Goal: Transaction & Acquisition: Purchase product/service

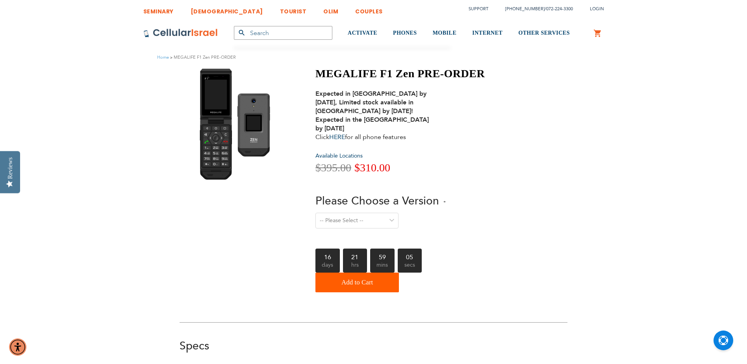
click at [215, 109] on img at bounding box center [237, 124] width 86 height 114
click at [267, 118] on img at bounding box center [237, 124] width 86 height 114
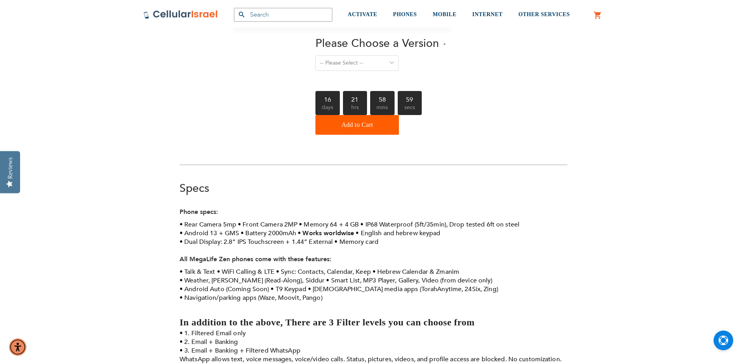
scroll to position [276, 0]
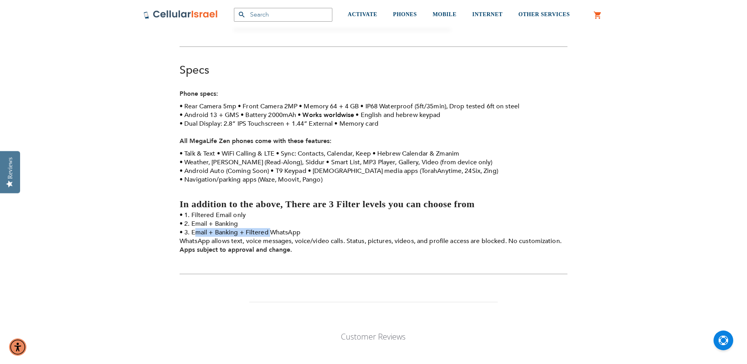
drag, startPoint x: 207, startPoint y: 233, endPoint x: 270, endPoint y: 232, distance: 62.6
click at [270, 232] on li "3. Email + Banking + Filtered WhatsApp WhatsApp allows text, voice messages, vo…" at bounding box center [374, 236] width 388 height 17
drag, startPoint x: 270, startPoint y: 232, endPoint x: 256, endPoint y: 229, distance: 14.5
click at [256, 229] on li "3. Email + Banking + Filtered WhatsApp WhatsApp allows text, voice messages, vo…" at bounding box center [374, 236] width 388 height 17
drag, startPoint x: 251, startPoint y: 226, endPoint x: 229, endPoint y: 218, distance: 23.3
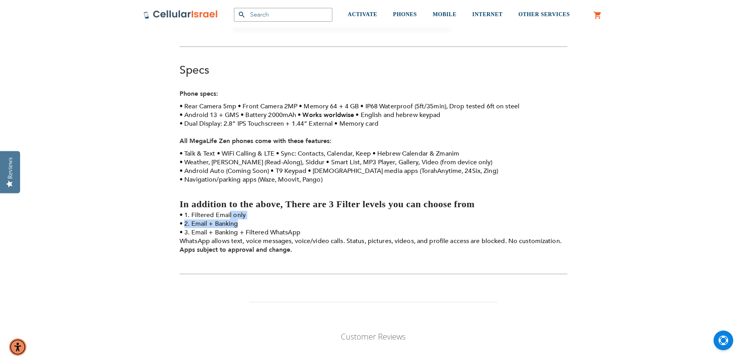
click at [229, 218] on ul "1. Filtered Email only 2. Email + Banking 3. Email + Banking + Filtered WhatsAp…" at bounding box center [374, 228] width 388 height 35
drag, startPoint x: 229, startPoint y: 218, endPoint x: 214, endPoint y: 206, distance: 19.3
click at [214, 206] on strong "In addition to the above, There are 3 Filter levels you can choose from" at bounding box center [327, 204] width 295 height 10
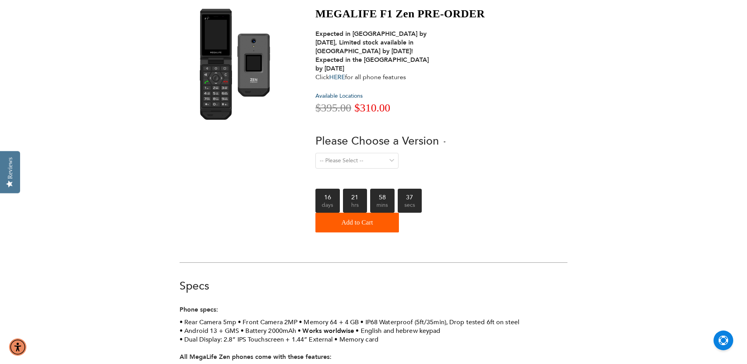
scroll to position [0, 0]
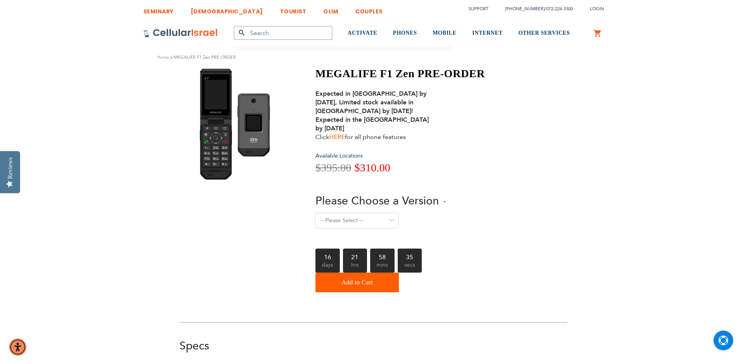
click at [343, 137] on link "HERE" at bounding box center [337, 137] width 16 height 9
click at [243, 130] on img at bounding box center [237, 124] width 86 height 114
click at [214, 130] on img at bounding box center [237, 124] width 86 height 114
drag, startPoint x: 369, startPoint y: 110, endPoint x: 333, endPoint y: 105, distance: 36.6
click at [333, 105] on strong "Expected in Israel by September 10th, 2025, Limited stock available in Israel b…" at bounding box center [371, 110] width 113 height 43
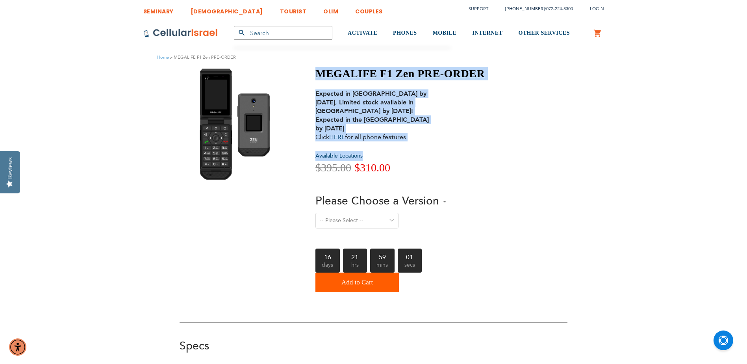
drag, startPoint x: 381, startPoint y: 90, endPoint x: 431, endPoint y: 142, distance: 72.2
click at [431, 142] on div "MEGALIFE F1 Zen PRE-ORDER Expected in Israel by September 10th, 2025, Limited s…" at bounding box center [374, 181] width 388 height 229
click at [431, 142] on div "MEGALIFE F1 Zen PRE-ORDER Expected in Israel by September 10th, 2025, Limited s…" at bounding box center [399, 179] width 169 height 225
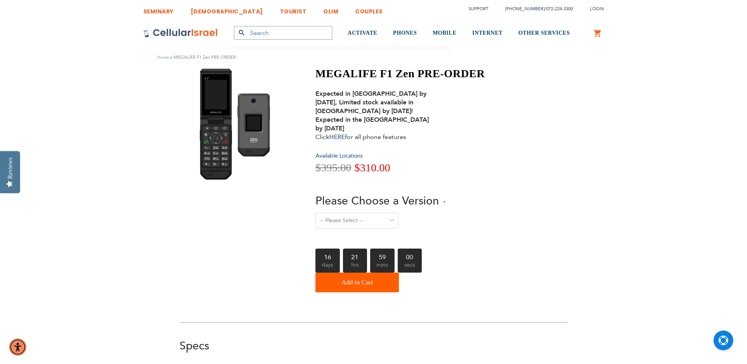
drag, startPoint x: 436, startPoint y: 141, endPoint x: 379, endPoint y: 78, distance: 84.2
click at [379, 78] on div "MEGALIFE F1 Zen PRE-ORDER Expected in Israel by September 10th, 2025, Limited s…" at bounding box center [399, 179] width 169 height 225
click at [379, 78] on h1 "MEGALIFE F1 Zen PRE-ORDER" at bounding box center [399, 73] width 169 height 13
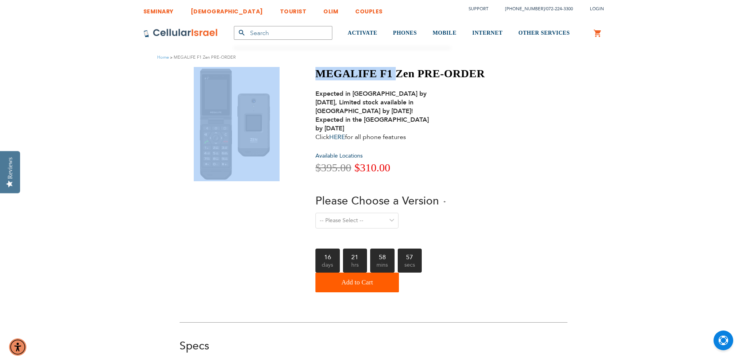
drag, startPoint x: 398, startPoint y: 72, endPoint x: 282, endPoint y: 73, distance: 116.2
click at [282, 73] on div "MEGALIFE F1 Zen PRE-ORDER Expected in Israel by September 10th, 2025, Limited s…" at bounding box center [374, 181] width 388 height 229
drag, startPoint x: 282, startPoint y: 73, endPoint x: 301, endPoint y: 78, distance: 19.5
click at [301, 78] on div "MEGALIFE F1 Zen PRE-ORDER Expected in Israel by September 10th, 2025, Limited s…" at bounding box center [374, 181] width 388 height 229
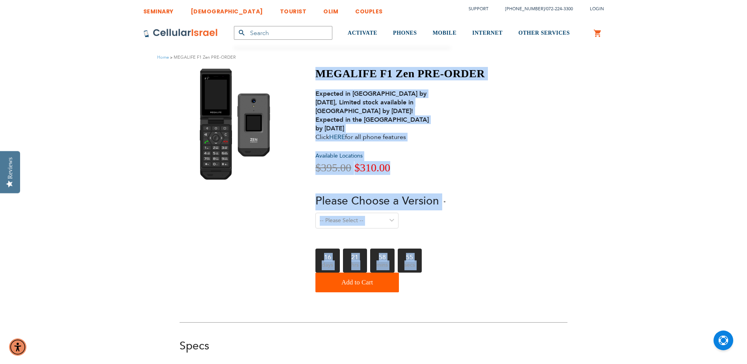
drag, startPoint x: 346, startPoint y: 80, endPoint x: 490, endPoint y: 293, distance: 257.3
click at [490, 293] on div "MEGALIFE F1 Zen PRE-ORDER Expected in Israel by September 10th, 2025, Limited s…" at bounding box center [374, 181] width 388 height 229
click at [490, 292] on div "MEGALIFE F1 Zen PRE-ORDER Expected in Israel by September 10th, 2025, Limited s…" at bounding box center [374, 181] width 388 height 229
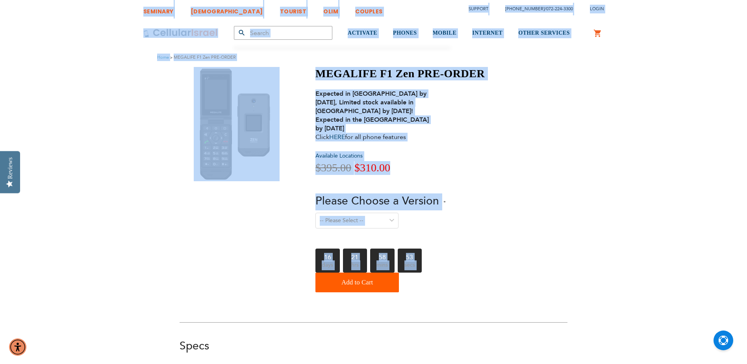
drag, startPoint x: 490, startPoint y: 292, endPoint x: 114, endPoint y: 10, distance: 470.2
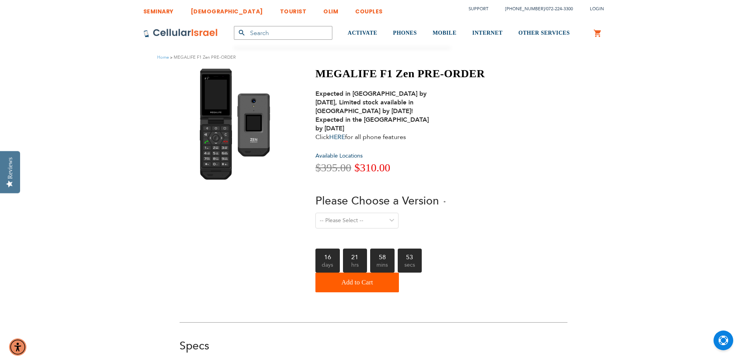
click at [114, 10] on div "SEMINARY YESHIVA TOURIST OLIM COUPLES Support [PHONE_NUMBER] / [PHONE_NUMBER] L…" at bounding box center [373, 9] width 747 height 19
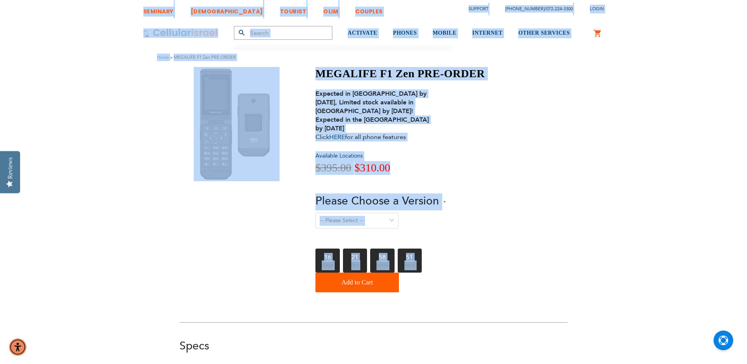
drag, startPoint x: 114, startPoint y: 10, endPoint x: 505, endPoint y: 285, distance: 477.5
click at [503, 283] on div "MEGALIFE F1 Zen PRE-ORDER Expected in Israel by September 10th, 2025, Limited s…" at bounding box center [374, 181] width 388 height 229
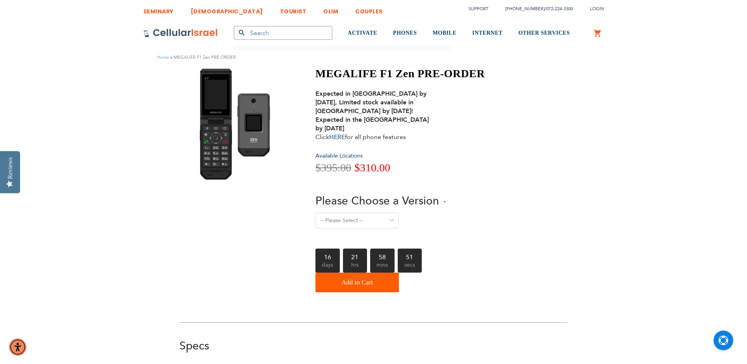
click at [499, 278] on div "MEGALIFE F1 Zen PRE-ORDER Expected in Israel by September 10th, 2025, Limited s…" at bounding box center [374, 181] width 388 height 229
drag, startPoint x: 499, startPoint y: 278, endPoint x: 473, endPoint y: 279, distance: 25.6
click at [473, 279] on div "Qty Add to Cart" at bounding box center [399, 283] width 169 height 20
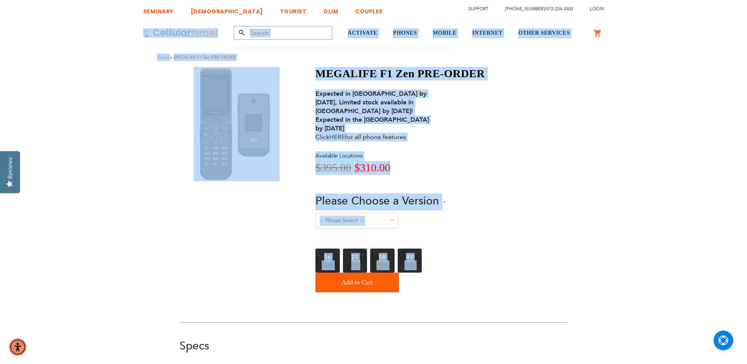
drag, startPoint x: 473, startPoint y: 279, endPoint x: 121, endPoint y: 20, distance: 437.1
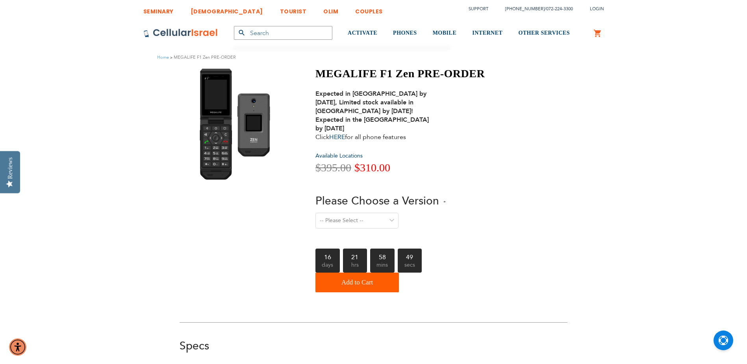
drag, startPoint x: 121, startPoint y: 20, endPoint x: 117, endPoint y: 14, distance: 7.0
click at [117, 14] on div "SEMINARY YESHIVA TOURIST OLIM COUPLES Support [PHONE_NUMBER] / [PHONE_NUMBER] L…" at bounding box center [373, 9] width 747 height 19
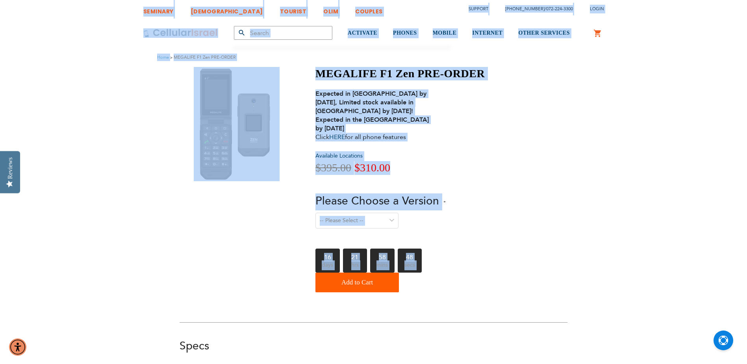
drag, startPoint x: 138, startPoint y: 28, endPoint x: 488, endPoint y: 272, distance: 426.7
click at [486, 271] on div "MEGALIFE F1 Zen PRE-ORDER Expected in Israel by September 10th, 2025, Limited s…" at bounding box center [374, 181] width 388 height 229
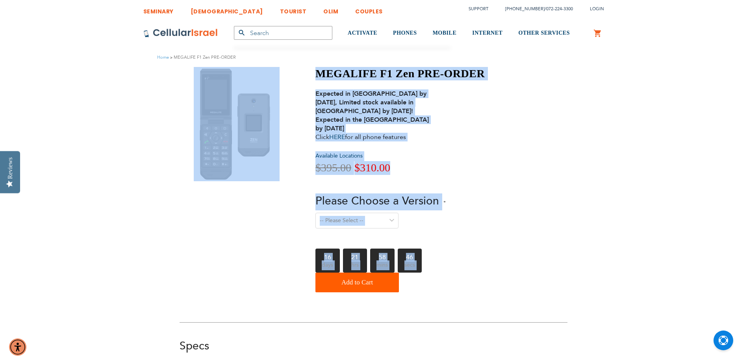
drag, startPoint x: 364, startPoint y: 235, endPoint x: 100, endPoint y: 94, distance: 298.7
drag, startPoint x: 100, startPoint y: 94, endPoint x: 101, endPoint y: 84, distance: 10.3
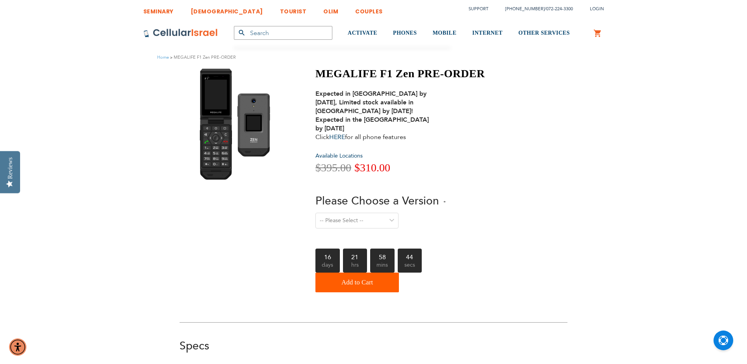
click at [116, 17] on div "SEMINARY YESHIVA TOURIST OLIM COUPLES Support [PHONE_NUMBER] / [PHONE_NUMBER] L…" at bounding box center [373, 9] width 747 height 19
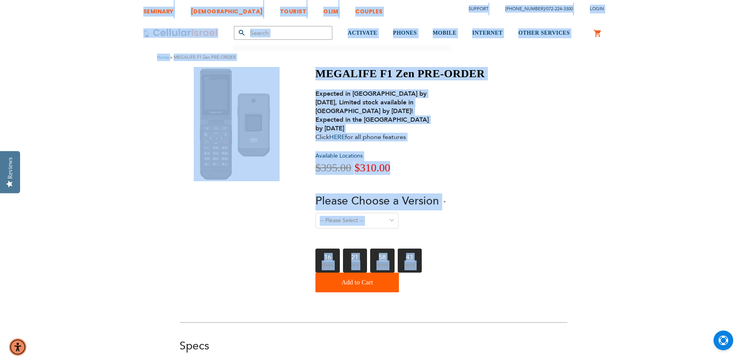
drag, startPoint x: 116, startPoint y: 17, endPoint x: 523, endPoint y: 284, distance: 487.0
drag, startPoint x: 523, startPoint y: 284, endPoint x: 517, endPoint y: 281, distance: 6.5
click at [517, 281] on div "MEGALIFE F1 Zen PRE-ORDER Expected in Israel by September 10th, 2025, Limited s…" at bounding box center [374, 181] width 388 height 229
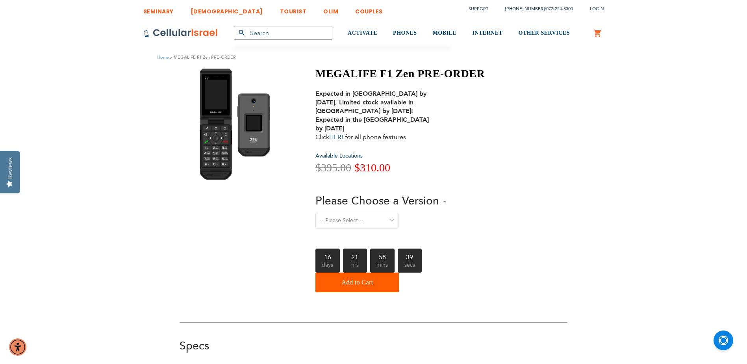
click at [521, 194] on div "MEGALIFE F1 Zen PRE-ORDER Expected in Israel by September 10th, 2025, Limited s…" at bounding box center [374, 181] width 388 height 229
drag, startPoint x: 522, startPoint y: 202, endPoint x: 317, endPoint y: 71, distance: 243.3
click at [317, 71] on div "MEGALIFE F1 Zen PRE-ORDER Expected in Israel by September 10th, 2025, Limited s…" at bounding box center [374, 181] width 388 height 229
click at [377, 127] on div "Expected in Israel by September 10th, 2025, Limited stock available in Israel b…" at bounding box center [376, 115] width 122 height 52
drag, startPoint x: 434, startPoint y: 141, endPoint x: 316, endPoint y: 71, distance: 136.5
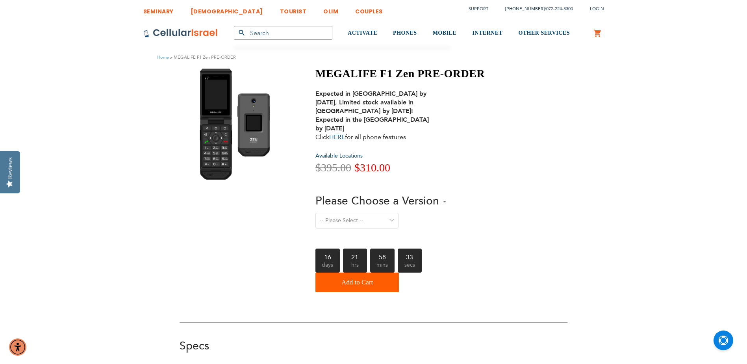
click at [316, 71] on div "MEGALIFE F1 Zen PRE-ORDER Expected in Israel by September 10th, 2025, Limited s…" at bounding box center [399, 179] width 169 height 225
click at [316, 71] on h1 "MEGALIFE F1 Zen PRE-ORDER" at bounding box center [399, 73] width 169 height 13
drag, startPoint x: 316, startPoint y: 71, endPoint x: 412, endPoint y: 138, distance: 116.7
click at [412, 138] on div "MEGALIFE F1 Zen PRE-ORDER Expected in Israel by September 10th, 2025, Limited s…" at bounding box center [399, 179] width 169 height 225
click at [412, 138] on div "Expected in Israel by September 10th, 2025, Limited stock available in Israel b…" at bounding box center [376, 115] width 122 height 52
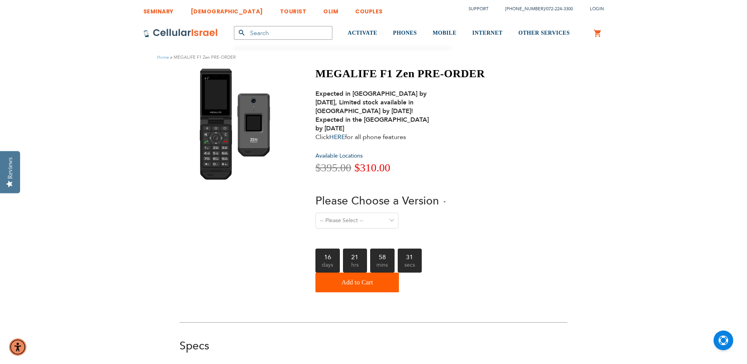
click at [412, 138] on div "Expected in Israel by September 10th, 2025, Limited stock available in Israel b…" at bounding box center [376, 115] width 122 height 52
drag, startPoint x: 317, startPoint y: 72, endPoint x: 477, endPoint y: 308, distance: 284.8
drag, startPoint x: 471, startPoint y: 304, endPoint x: 115, endPoint y: 4, distance: 465.1
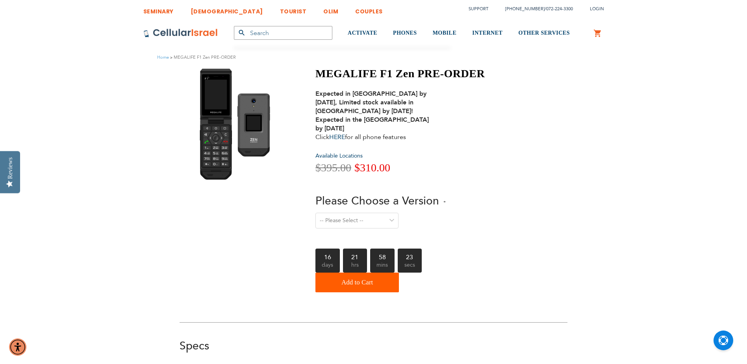
drag, startPoint x: 115, startPoint y: 4, endPoint x: 108, endPoint y: 17, distance: 14.1
click at [108, 17] on div "SEMINARY YESHIVA TOURIST OLIM COUPLES Support [PHONE_NUMBER] / [PHONE_NUMBER] L…" at bounding box center [373, 9] width 747 height 19
drag, startPoint x: 108, startPoint y: 7, endPoint x: 462, endPoint y: 299, distance: 459.7
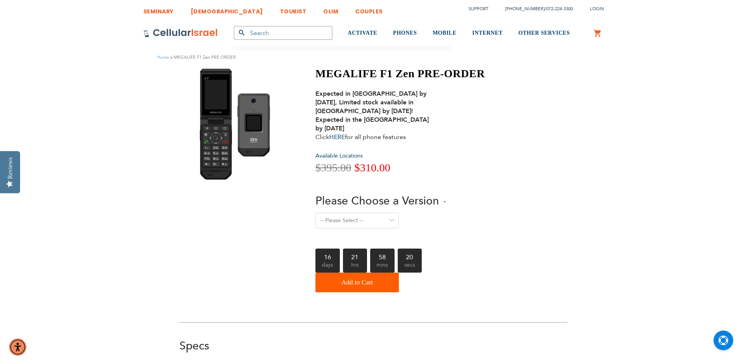
drag, startPoint x: 443, startPoint y: 263, endPoint x: 124, endPoint y: 14, distance: 404.7
click at [124, 14] on div "SEMINARY YESHIVA TOURIST OLIM COUPLES Support [PHONE_NUMBER] / [PHONE_NUMBER] L…" at bounding box center [373, 9] width 747 height 19
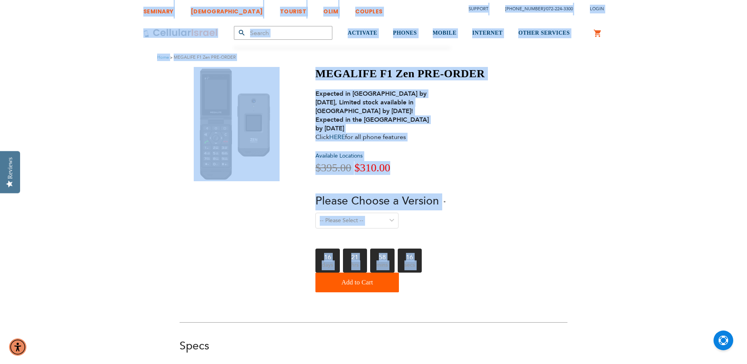
drag, startPoint x: 124, startPoint y: 14, endPoint x: 446, endPoint y: 272, distance: 412.5
drag, startPoint x: 446, startPoint y: 272, endPoint x: 452, endPoint y: 294, distance: 22.7
click at [452, 294] on div "MEGALIFE F1 Zen PRE-ORDER Expected in Israel by September 10th, 2025, Limited s…" at bounding box center [399, 181] width 169 height 229
drag, startPoint x: 451, startPoint y: 298, endPoint x: 438, endPoint y: 256, distance: 44.2
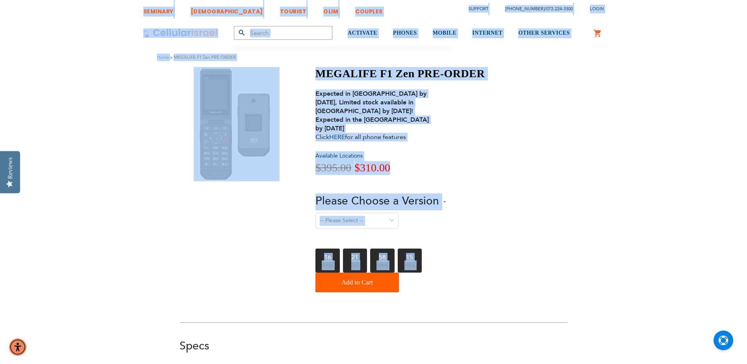
drag, startPoint x: 438, startPoint y: 256, endPoint x: 455, endPoint y: 266, distance: 20.1
click at [455, 266] on div "16 21 58 14 days hrs mins secs" at bounding box center [399, 261] width 169 height 24
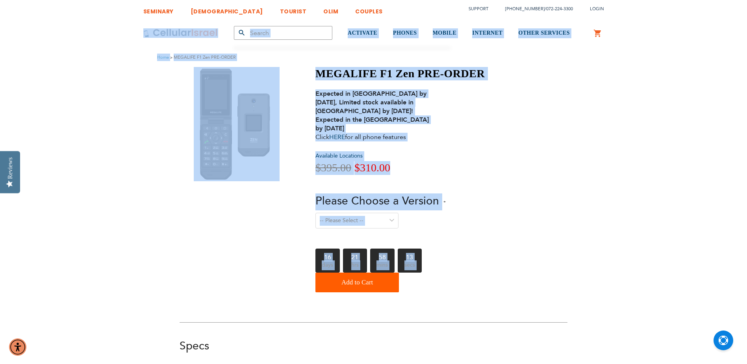
drag, startPoint x: 460, startPoint y: 275, endPoint x: 25, endPoint y: 37, distance: 495.7
click at [65, 15] on div "SEMINARY YESHIVA TOURIST OLIM COUPLES Support [PHONE_NUMBER] / [PHONE_NUMBER] L…" at bounding box center [373, 9] width 747 height 19
drag, startPoint x: 125, startPoint y: 49, endPoint x: 445, endPoint y: 305, distance: 410.0
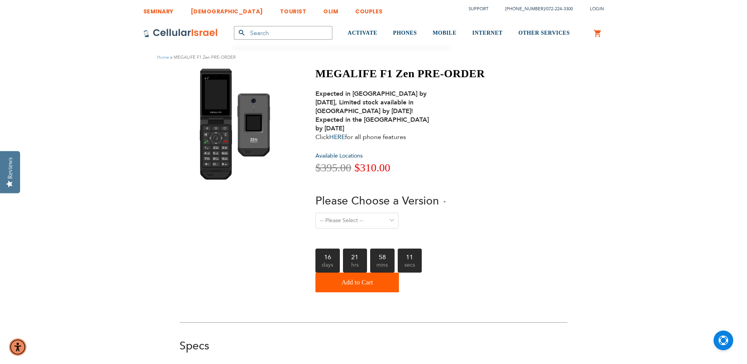
drag
click at [137, 15] on div "SEMINARY YESHIVA TOURIST OLIM COUPLES Support [PHONE_NUMBER] / [PHONE_NUMBER] L…" at bounding box center [373, 9] width 747 height 19
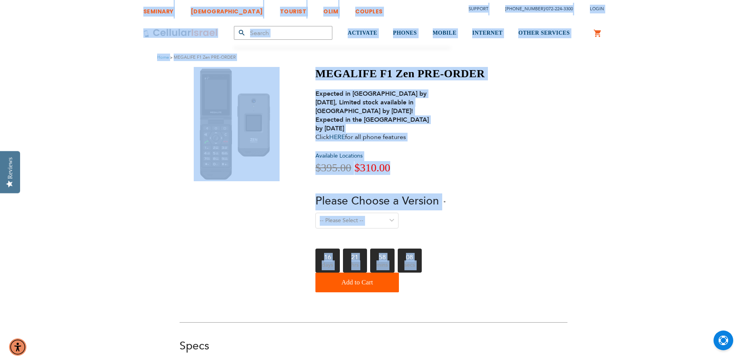
click at [453, 279] on div "Qty Add to Cart" at bounding box center [399, 283] width 169 height 20
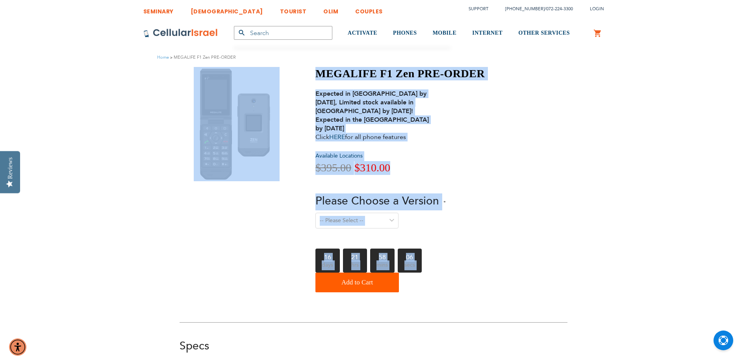
click at [282, 109] on div "MEGALIFE F1 Zen PRE-ORDER Expected in Israel by September 10th, 2025, Limited s…" at bounding box center [374, 181] width 388 height 229
